Goal: Navigation & Orientation: Go to known website

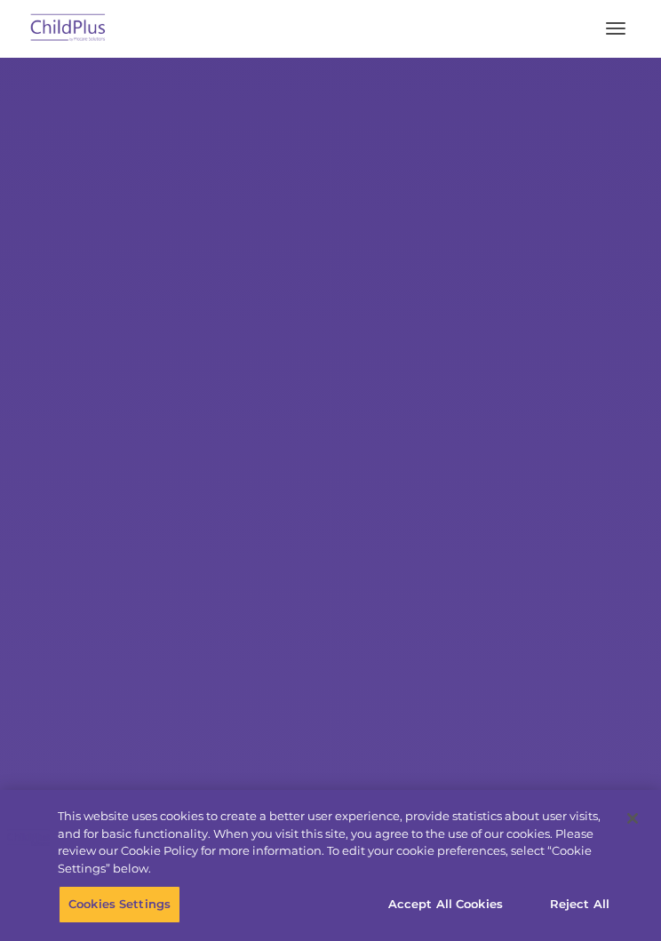
select select "MEDIUM"
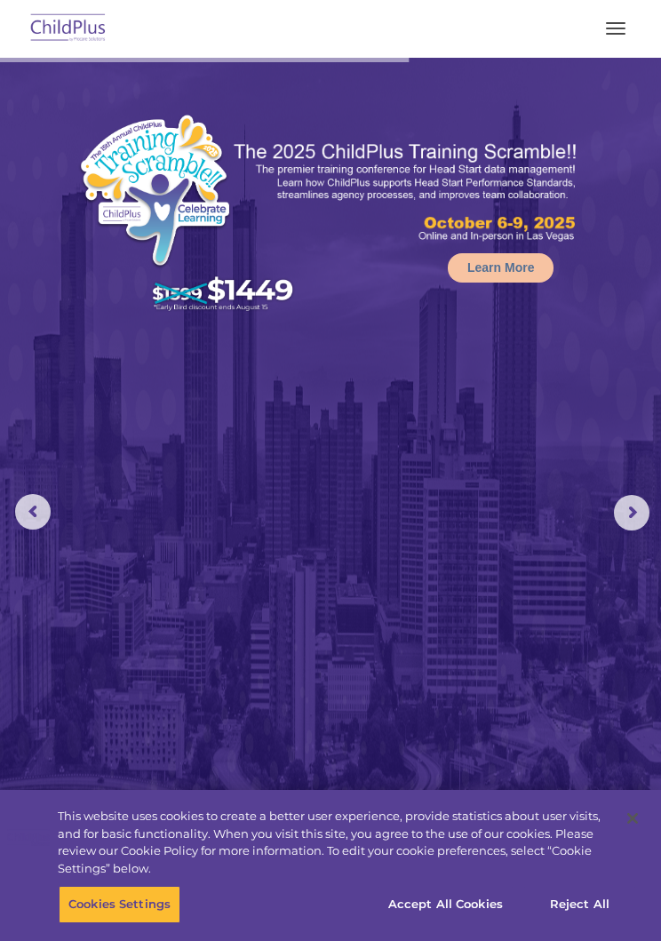
click at [619, 35] on button "button" at bounding box center [615, 28] width 37 height 28
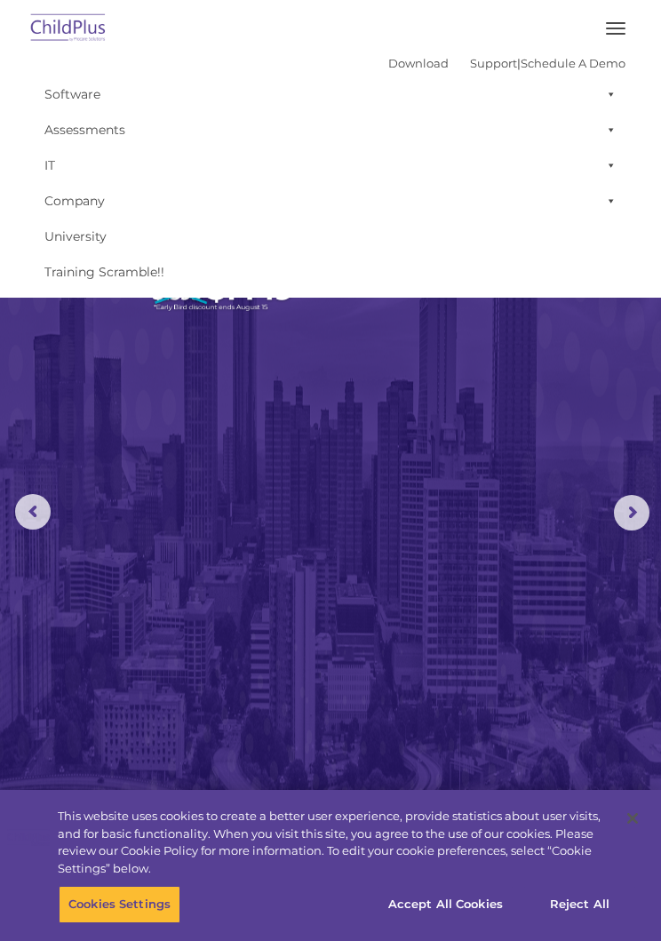
click at [512, 449] on img at bounding box center [330, 493] width 661 height 870
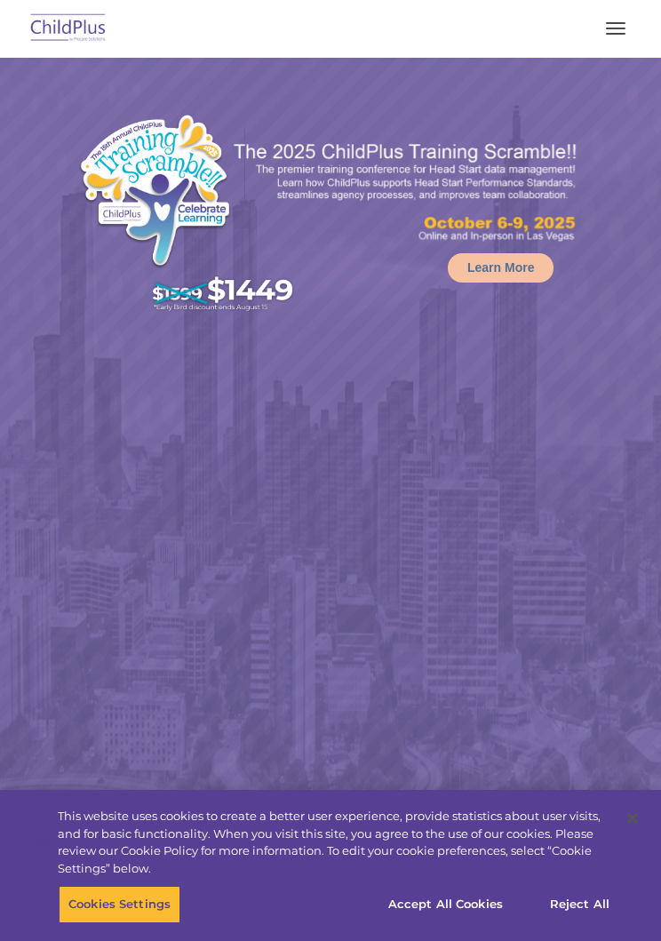
select select "MEDIUM"
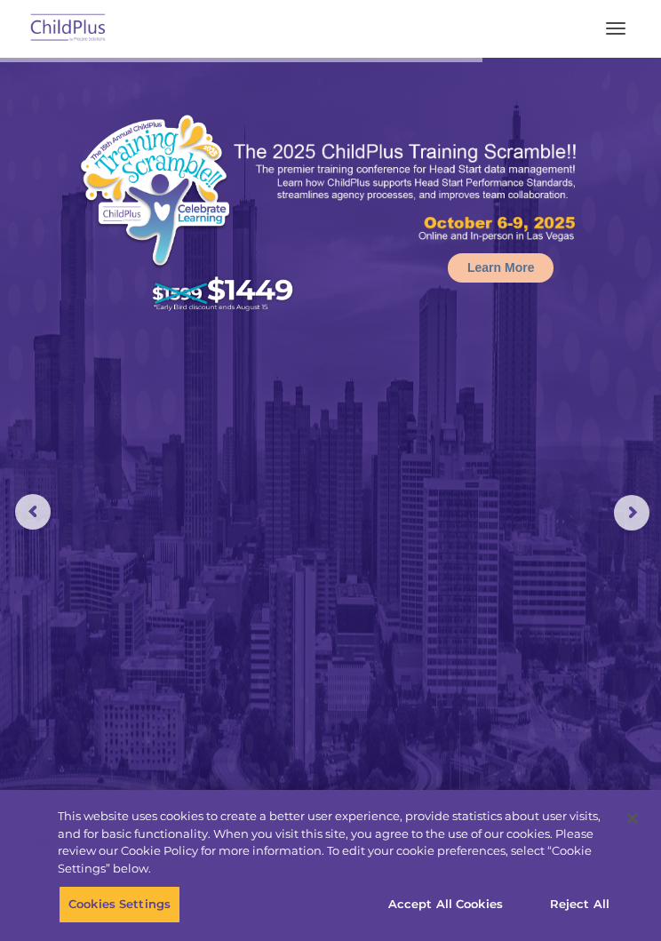
click at [79, 32] on img at bounding box center [69, 29] width 84 height 42
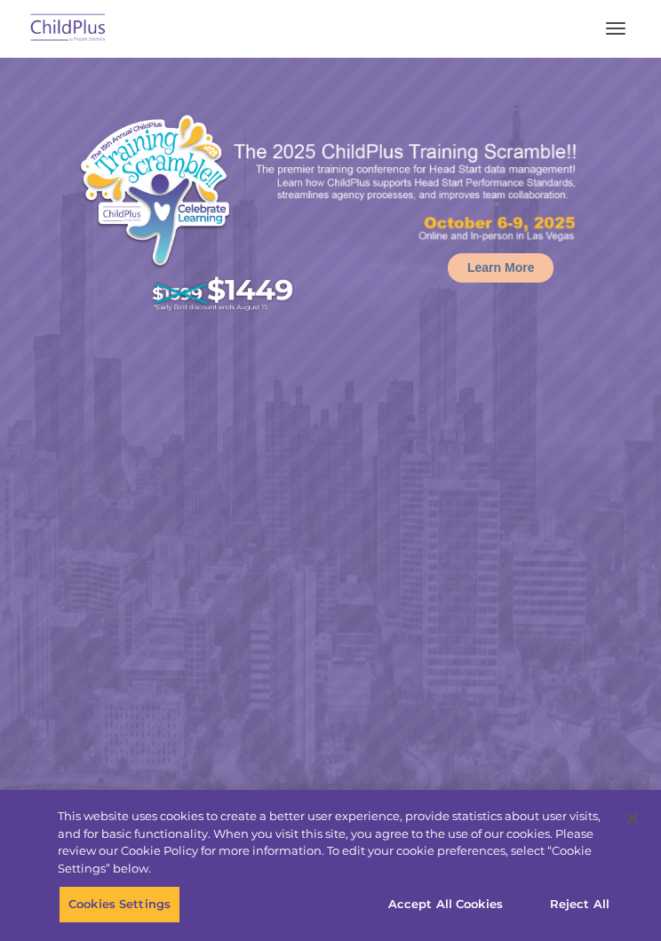
select select "MEDIUM"
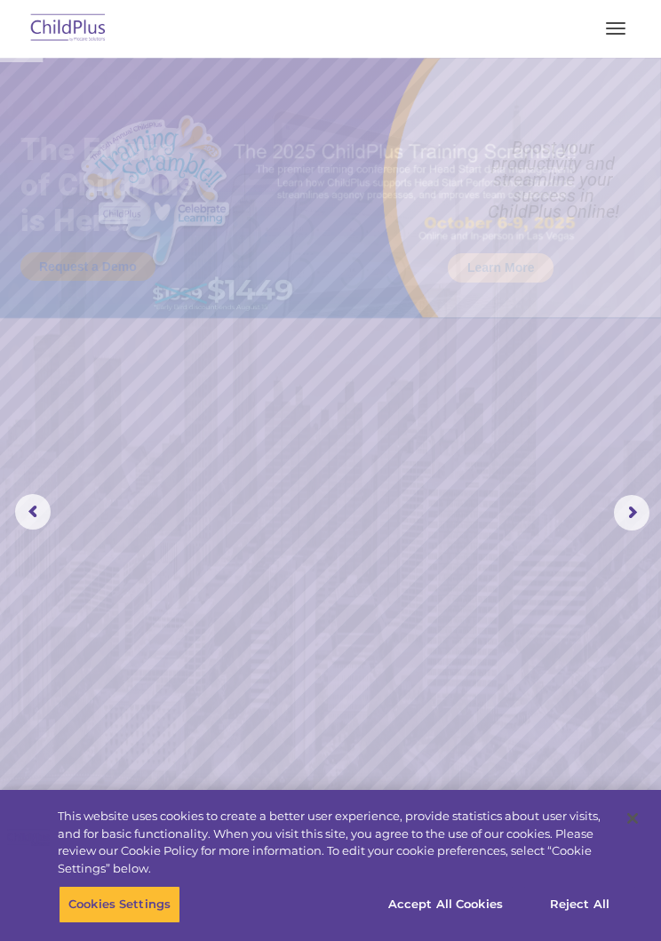
click at [608, 40] on button "button" at bounding box center [615, 28] width 37 height 28
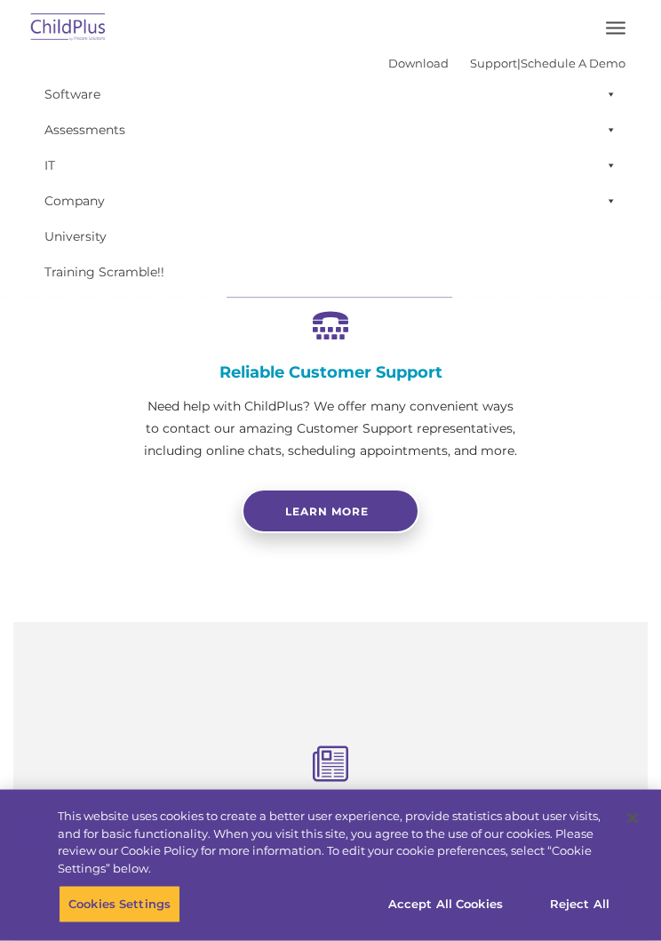
scroll to position [846, 0]
